Goal: Information Seeking & Learning: Learn about a topic

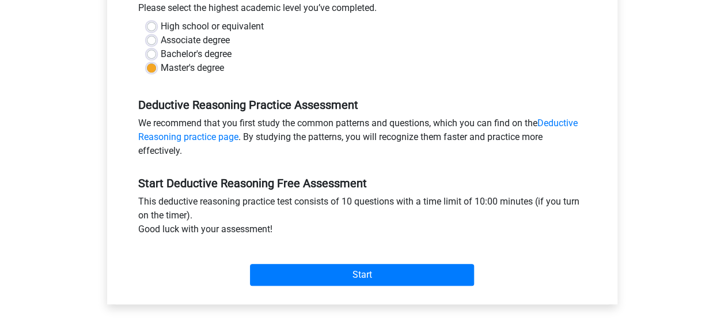
scroll to position [346, 0]
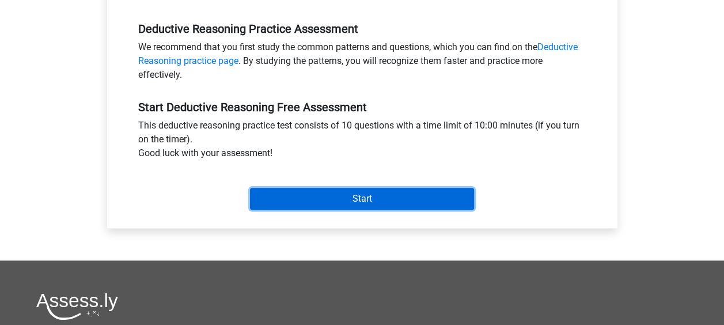
click at [363, 190] on input "Start" at bounding box center [362, 199] width 224 height 22
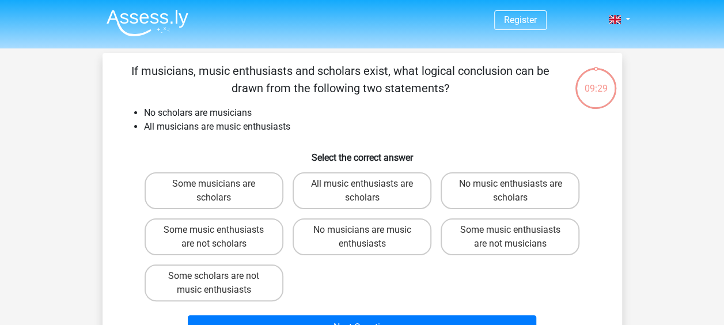
drag, startPoint x: 175, startPoint y: -60, endPoint x: 488, endPoint y: 125, distance: 363.8
click at [488, 125] on li "All musicians are music enthusiasts" at bounding box center [374, 127] width 460 height 14
click at [237, 184] on label "Some musicians are scholars" at bounding box center [214, 190] width 139 height 37
click at [221, 184] on input "Some musicians are scholars" at bounding box center [217, 187] width 7 height 7
radio input "true"
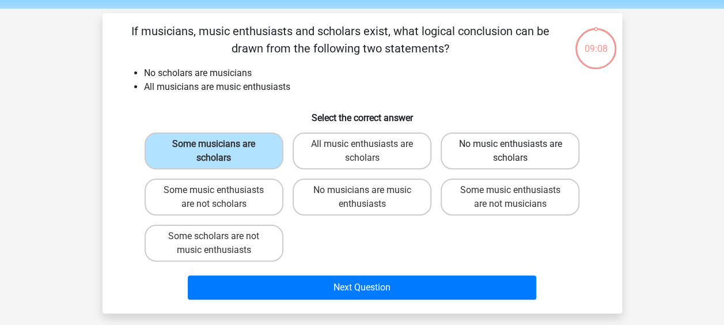
scroll to position [58, 0]
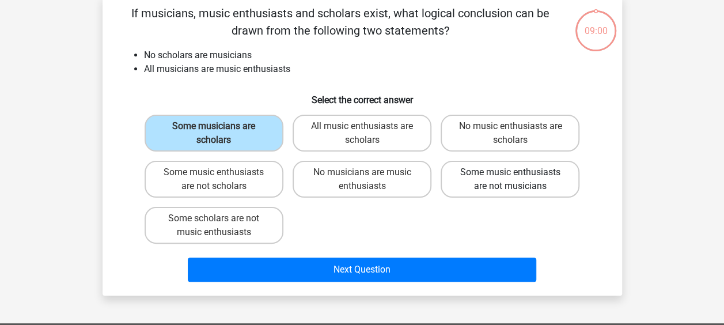
click at [517, 177] on label "Some music enthusiasts are not musicians" at bounding box center [510, 179] width 139 height 37
click at [517, 177] on input "Some music enthusiasts are not musicians" at bounding box center [513, 175] width 7 height 7
radio input "true"
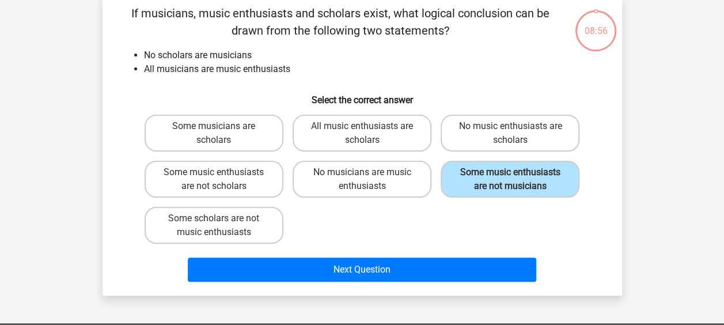
click at [362, 176] on input "No musicians are music enthusiasts" at bounding box center [365, 175] width 7 height 7
radio input "true"
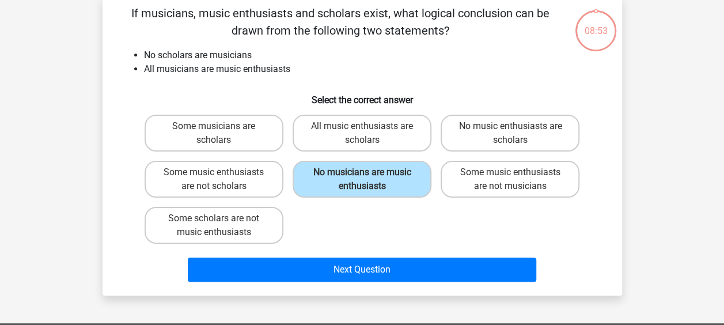
click at [218, 177] on input "Some music enthusiasts are not scholars" at bounding box center [217, 175] width 7 height 7
radio input "true"
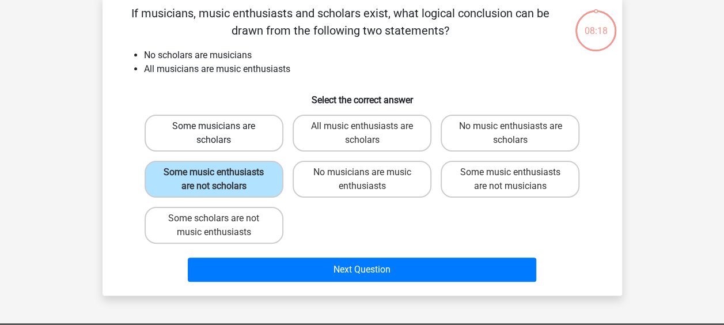
click at [225, 129] on label "Some musicians are scholars" at bounding box center [214, 133] width 139 height 37
click at [221, 129] on input "Some musicians are scholars" at bounding box center [217, 129] width 7 height 7
radio input "true"
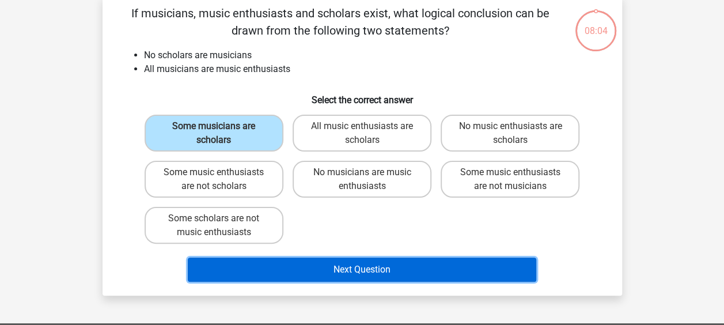
click at [348, 271] on button "Next Question" at bounding box center [362, 269] width 348 height 24
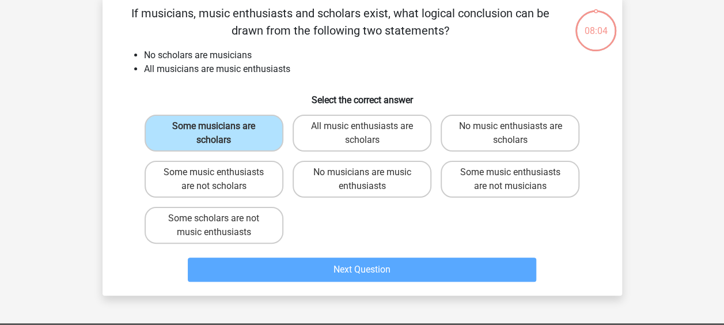
scroll to position [53, 0]
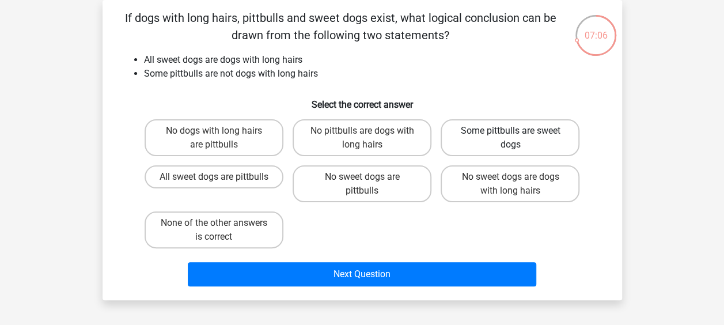
click at [487, 133] on label "Some pittbulls are sweet dogs" at bounding box center [510, 137] width 139 height 37
click at [510, 133] on input "Some pittbulls are sweet dogs" at bounding box center [513, 134] width 7 height 7
radio input "true"
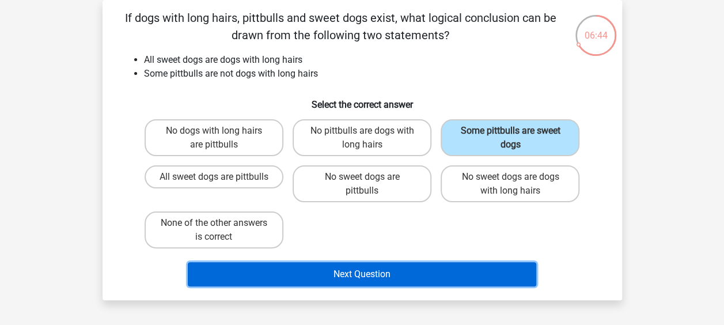
click at [344, 270] on button "Next Question" at bounding box center [362, 274] width 348 height 24
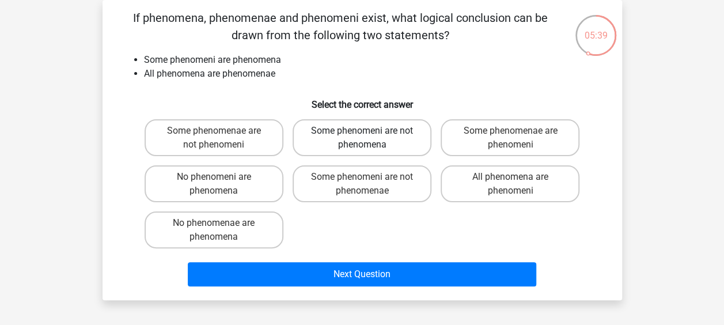
click at [374, 139] on label "Some phenomeni are not phenomena" at bounding box center [362, 137] width 139 height 37
click at [369, 138] on input "Some phenomeni are not phenomena" at bounding box center [365, 134] width 7 height 7
radio input "true"
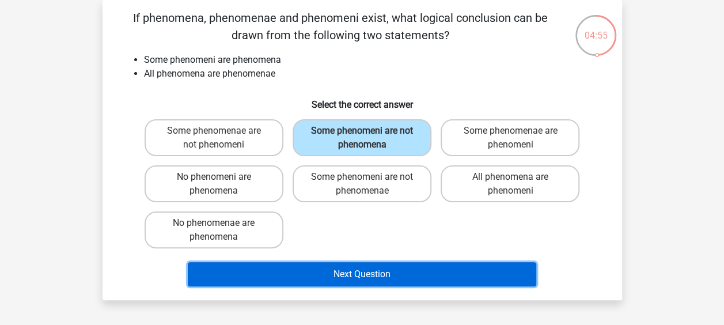
click at [399, 272] on button "Next Question" at bounding box center [362, 274] width 348 height 24
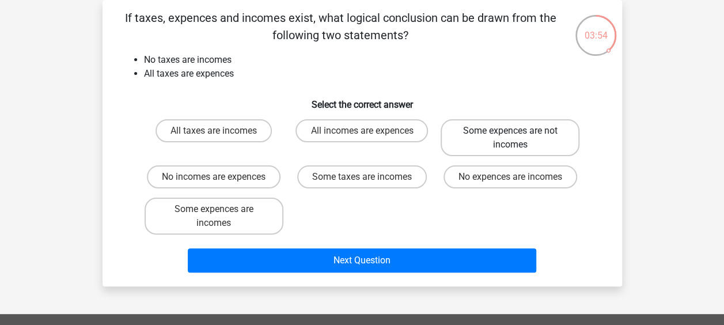
click at [525, 137] on label "Some expences are not incomes" at bounding box center [510, 137] width 139 height 37
click at [518, 137] on input "Some expences are not incomes" at bounding box center [513, 134] width 7 height 7
radio input "true"
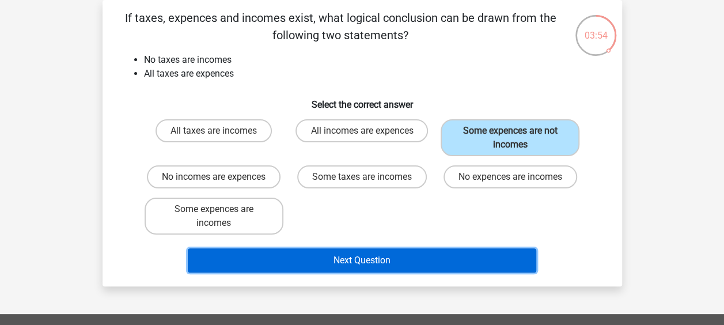
click at [394, 260] on button "Next Question" at bounding box center [362, 260] width 348 height 24
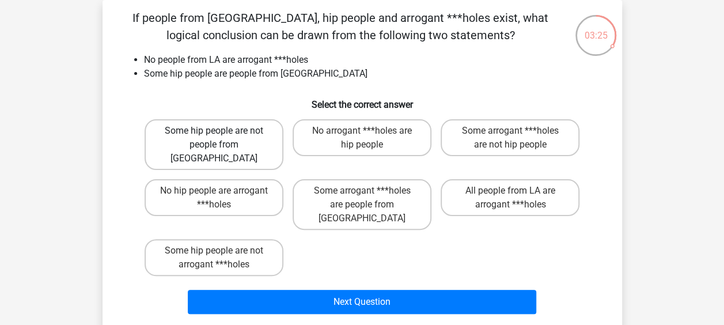
click at [249, 135] on label "Some hip people are not people from LA" at bounding box center [214, 144] width 139 height 51
click at [221, 135] on input "Some hip people are not people from LA" at bounding box center [217, 134] width 7 height 7
radio input "true"
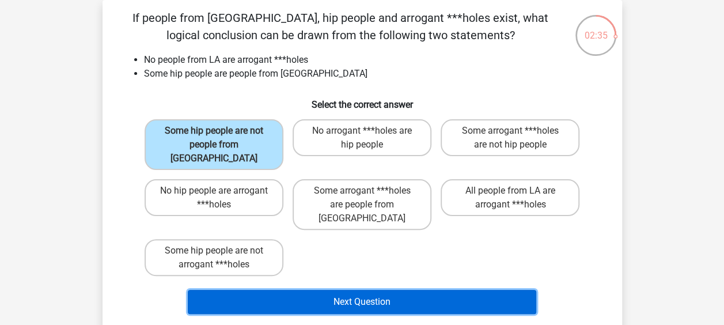
click at [343, 290] on button "Next Question" at bounding box center [362, 302] width 348 height 24
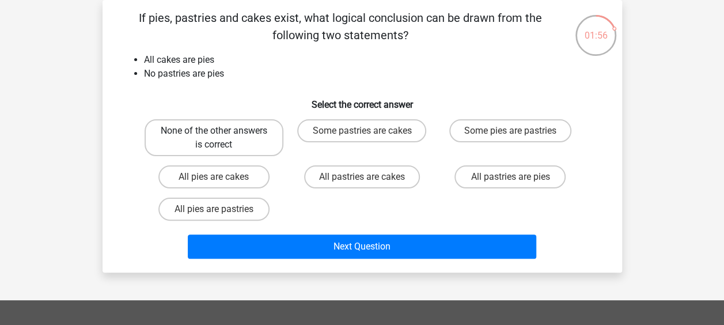
click at [245, 137] on label "None of the other answers is correct" at bounding box center [214, 137] width 139 height 37
click at [221, 137] on input "None of the other answers is correct" at bounding box center [217, 134] width 7 height 7
radio input "true"
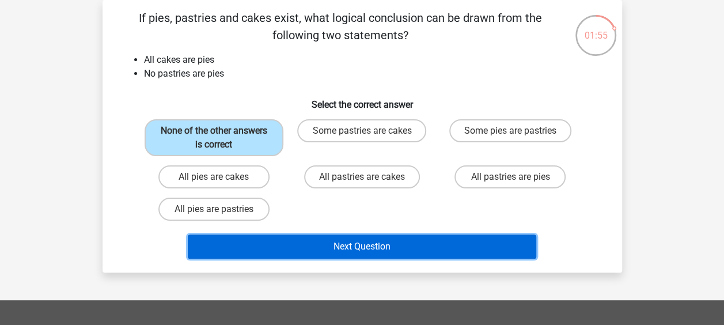
click at [370, 246] on button "Next Question" at bounding box center [362, 246] width 348 height 24
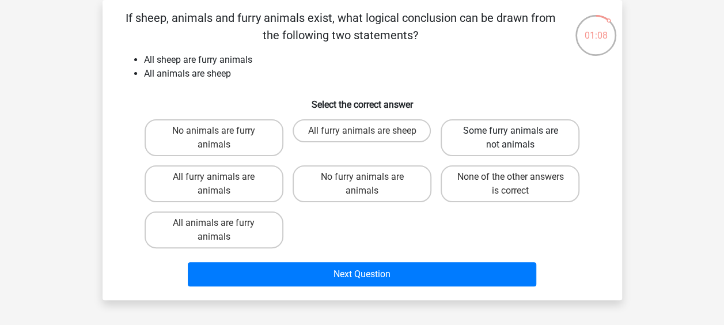
click at [548, 128] on label "Some furry animals are not animals" at bounding box center [510, 137] width 139 height 37
click at [518, 131] on input "Some furry animals are not animals" at bounding box center [513, 134] width 7 height 7
radio input "true"
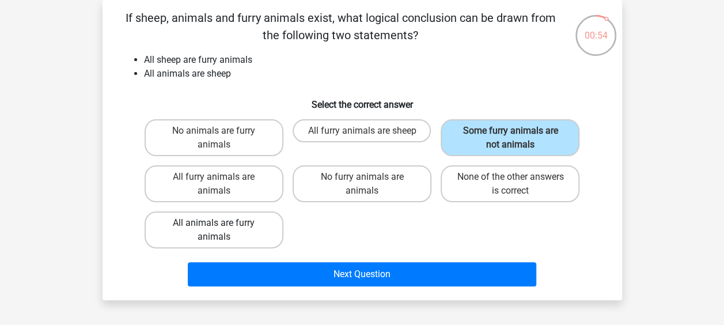
click at [243, 230] on label "All animals are furry animals" at bounding box center [214, 229] width 139 height 37
click at [221, 230] on input "All animals are furry animals" at bounding box center [217, 226] width 7 height 7
radio input "true"
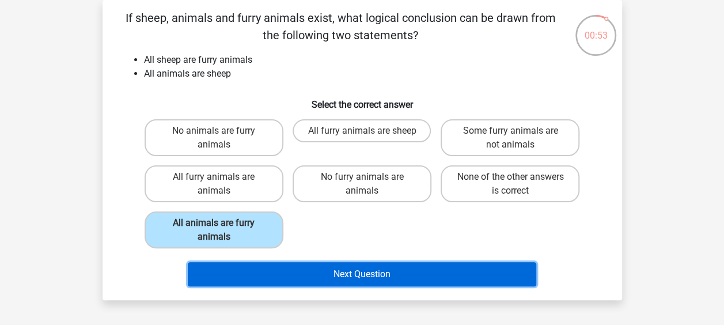
click at [362, 274] on button "Next Question" at bounding box center [362, 274] width 348 height 24
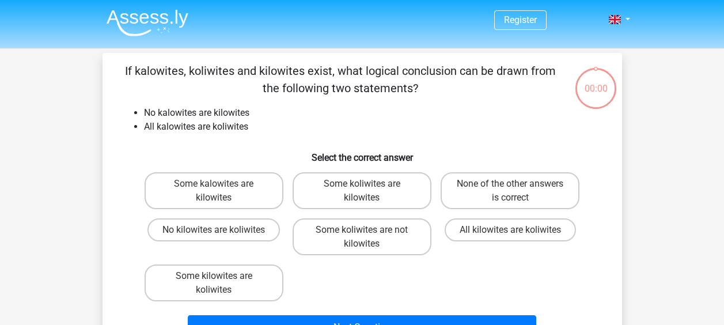
scroll to position [53, 0]
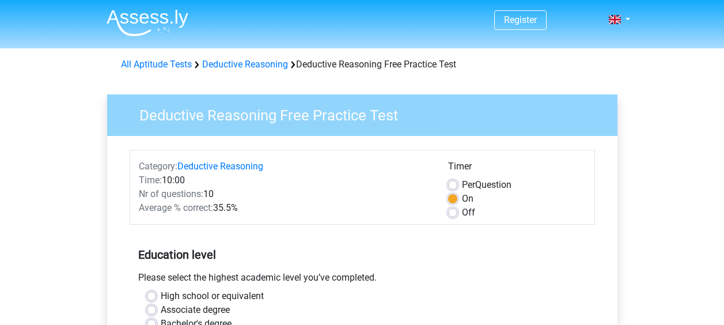
scroll to position [346, 0]
